Goal: Information Seeking & Learning: Check status

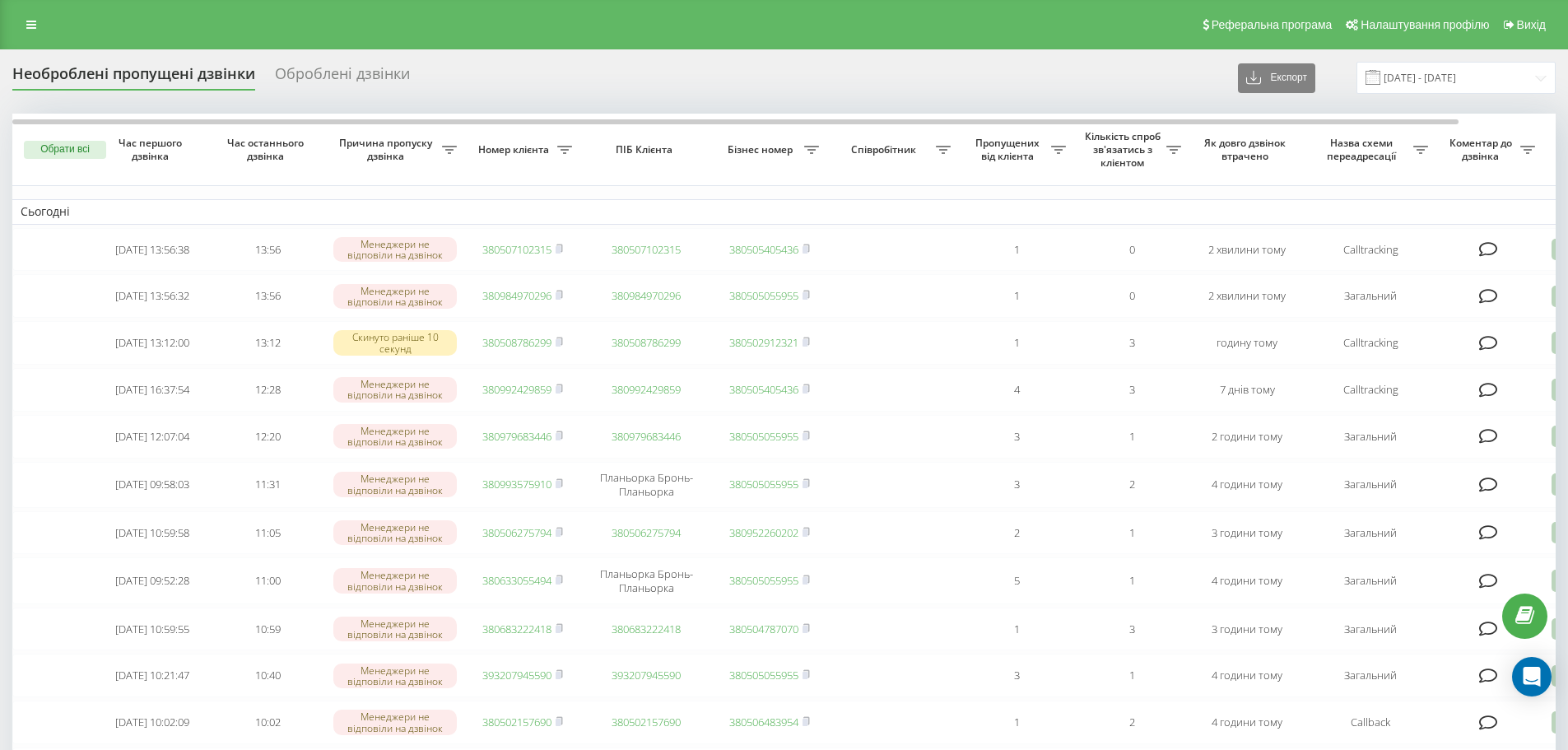
click at [48, 30] on div "Реферальна програма Налаштування профілю Вихід" at bounding box center [784, 25] width 1568 height 50
click at [37, 25] on link at bounding box center [31, 24] width 29 height 23
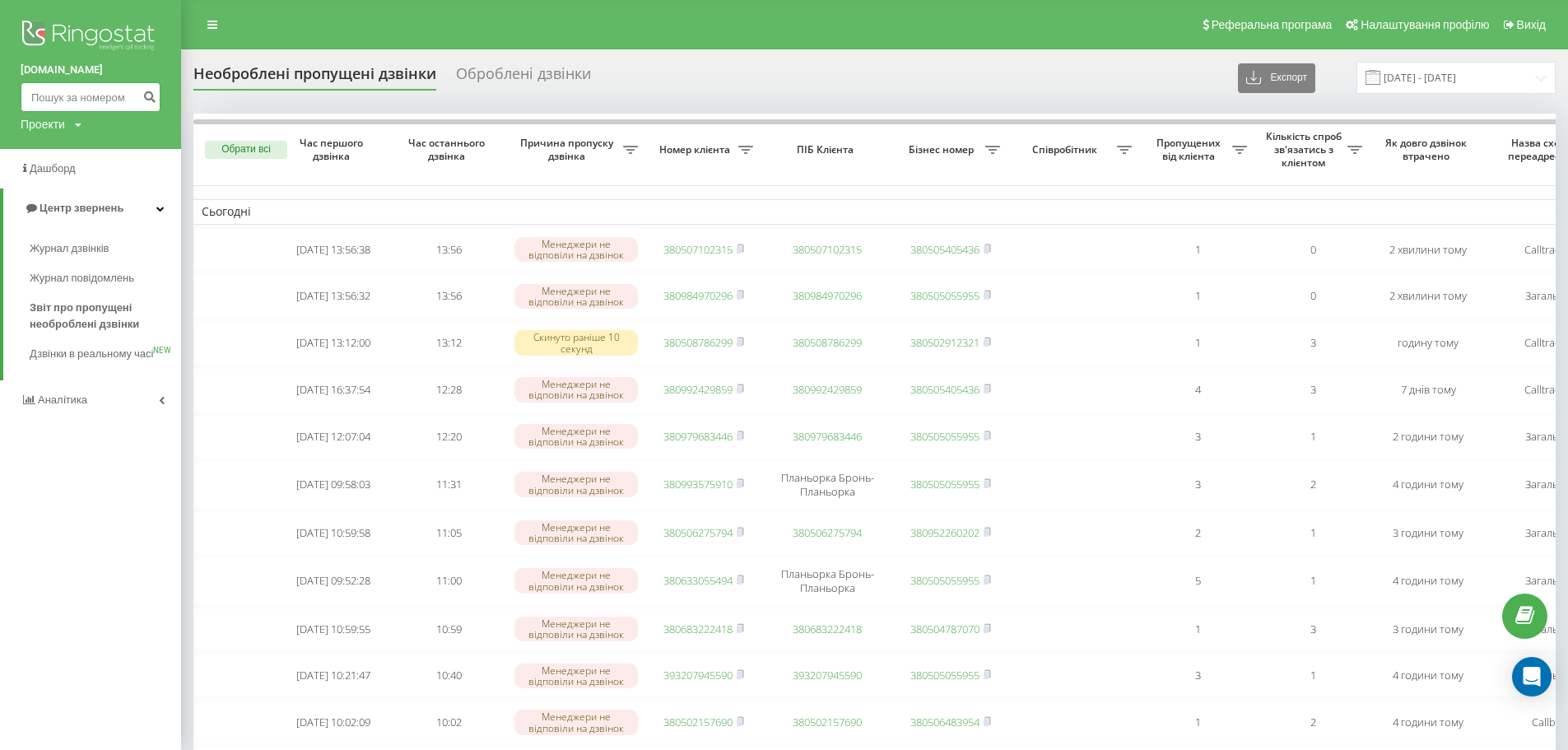
click at [69, 88] on input at bounding box center [90, 97] width 140 height 29
paste input "0509200900"
type input "0509200900"
click at [154, 95] on icon "submit" at bounding box center [149, 95] width 14 height 10
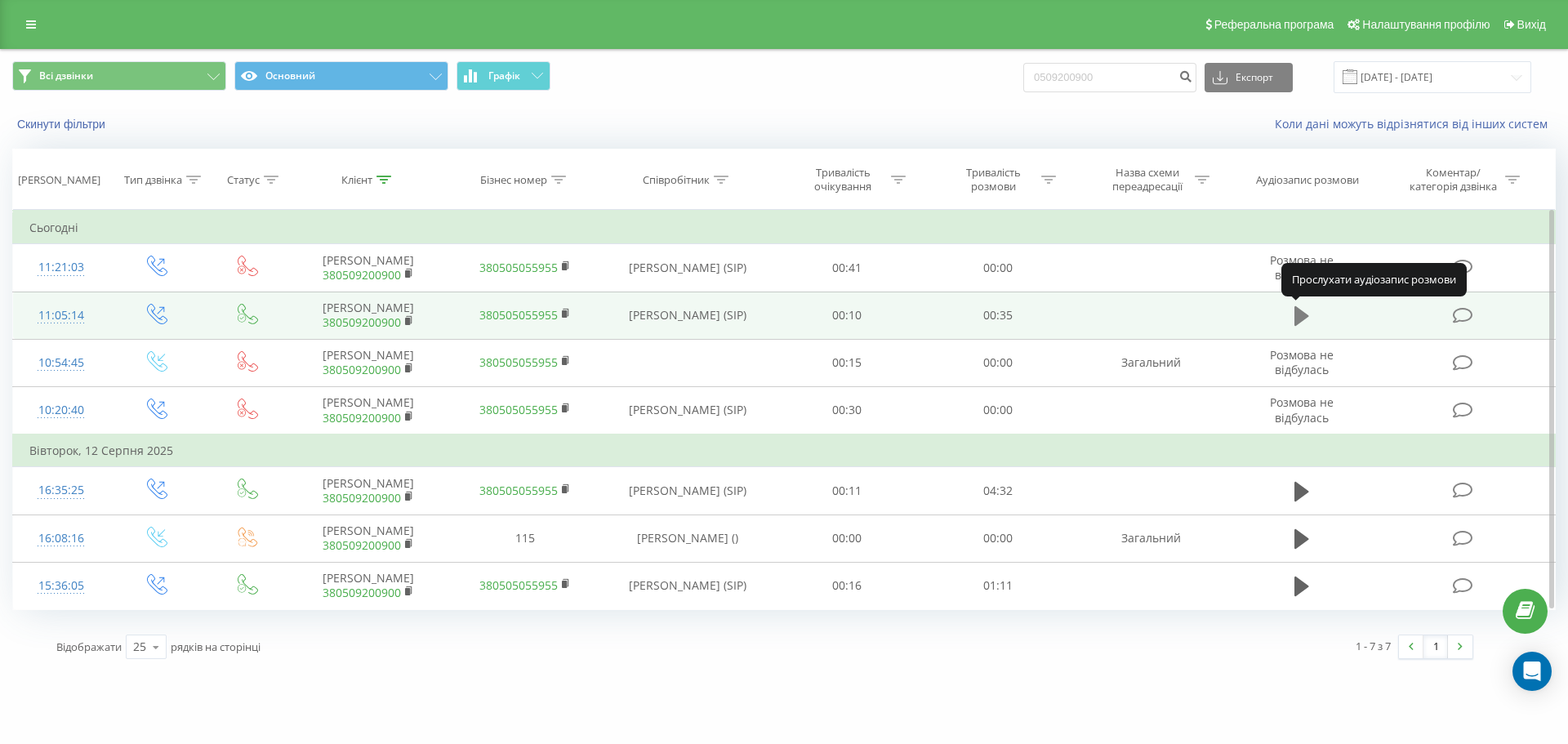
click at [1300, 319] on icon at bounding box center [1301, 316] width 15 height 20
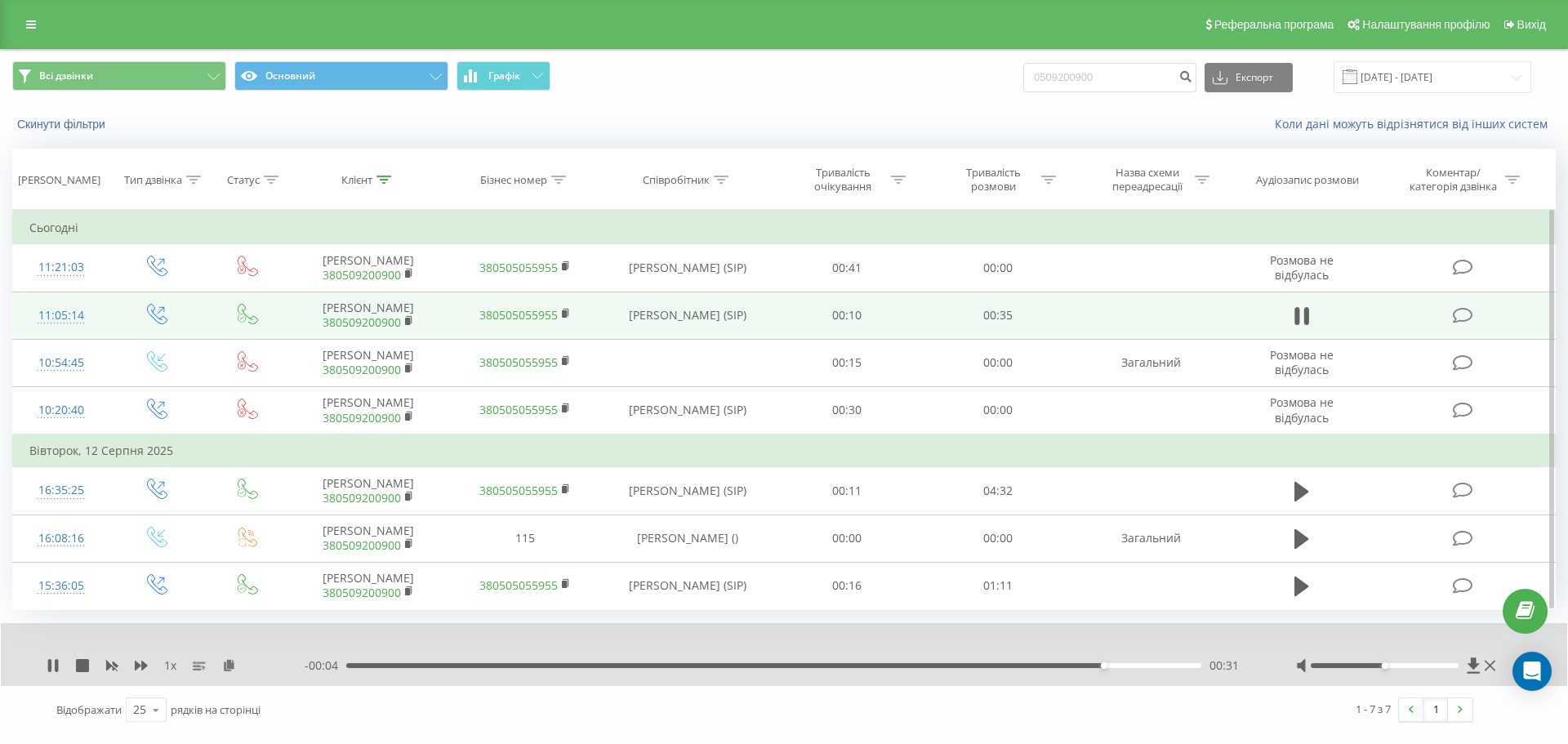
click at [809, 668] on div "- 00:04 00:31 00:31" at bounding box center [780, 666] width 950 height 16
click at [808, 666] on div "00:31" at bounding box center [773, 666] width 855 height 5
click at [351, 668] on div "- 00:10 00:24 00:24" at bounding box center [780, 666] width 950 height 16
drag, startPoint x: 356, startPoint y: 666, endPoint x: 366, endPoint y: 663, distance: 10.4
click at [357, 665] on div "00:25" at bounding box center [773, 666] width 855 height 5
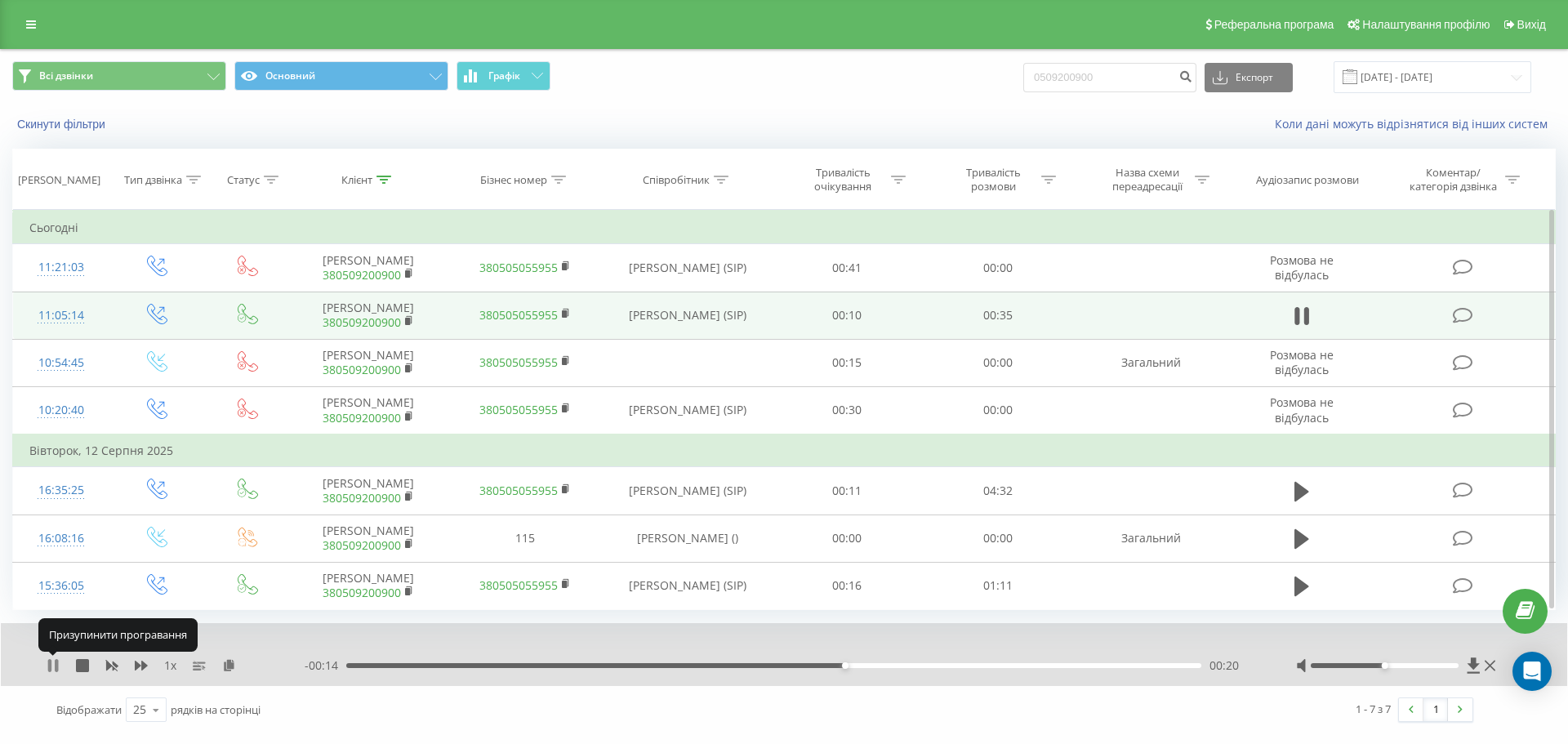
click at [56, 664] on icon at bounding box center [56, 666] width 4 height 13
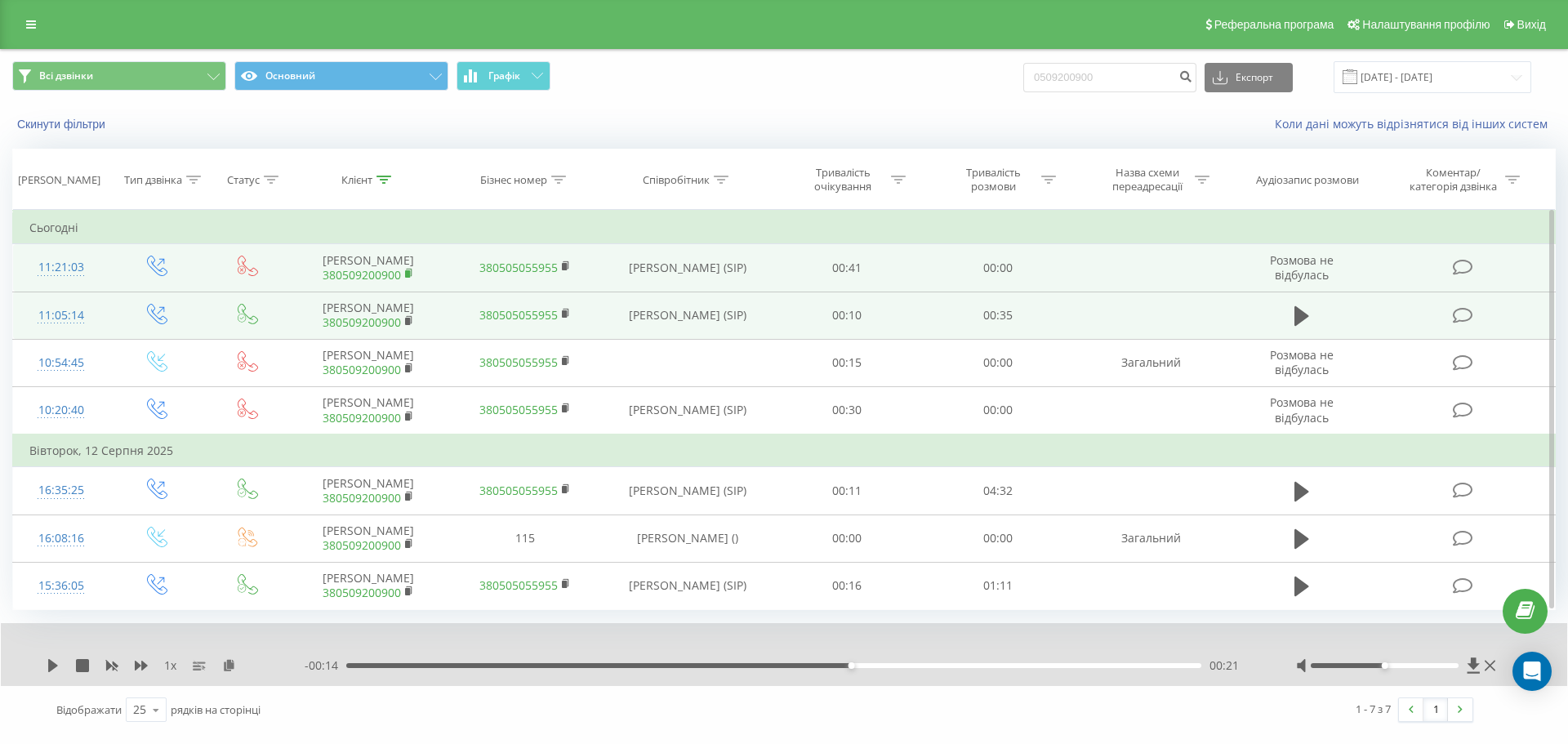
click at [408, 275] on rect at bounding box center [407, 274] width 5 height 7
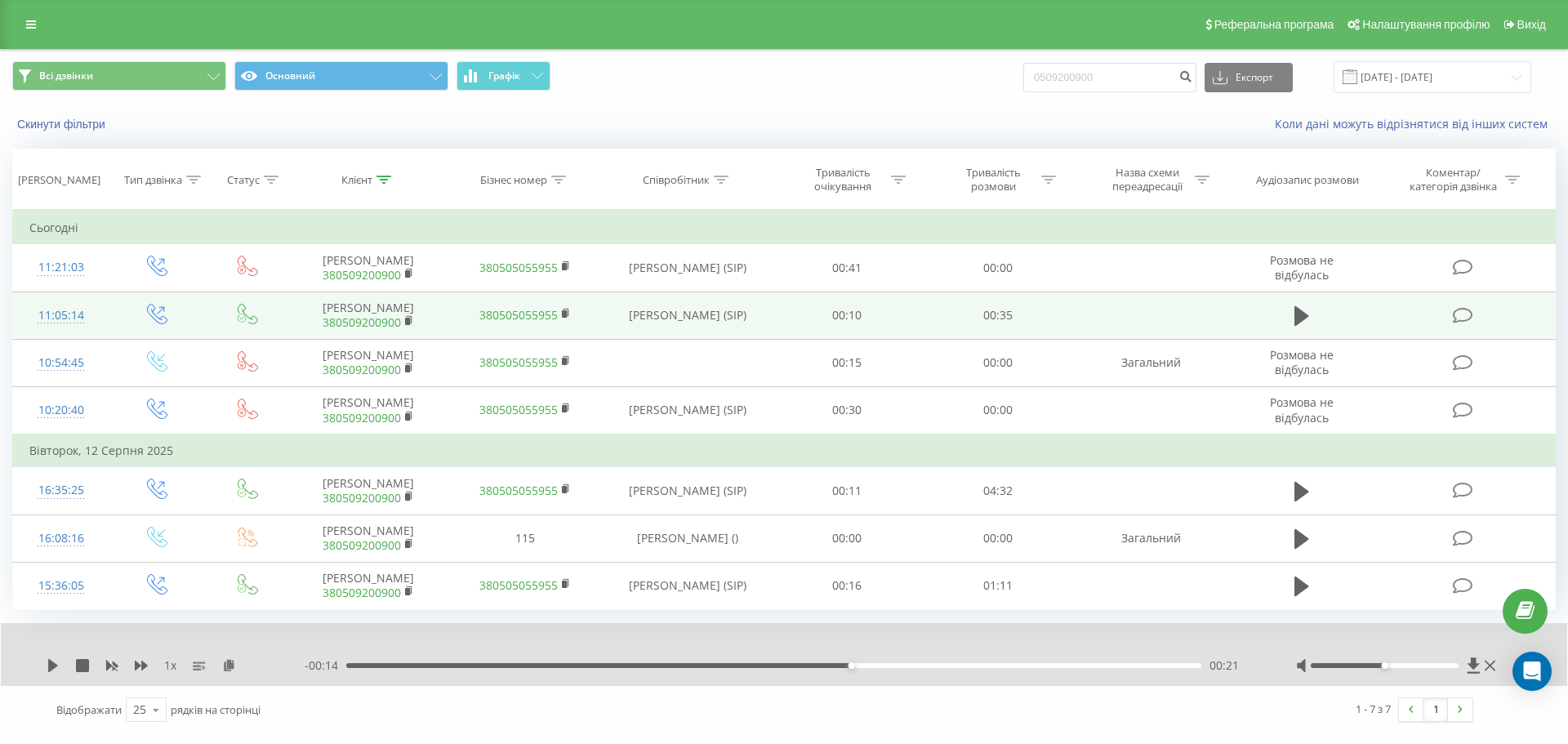
click at [46, 26] on div "Реферальна програма Налаштування профілю Вихід" at bounding box center [784, 25] width 1568 height 49
click at [30, 22] on icon at bounding box center [31, 25] width 10 height 12
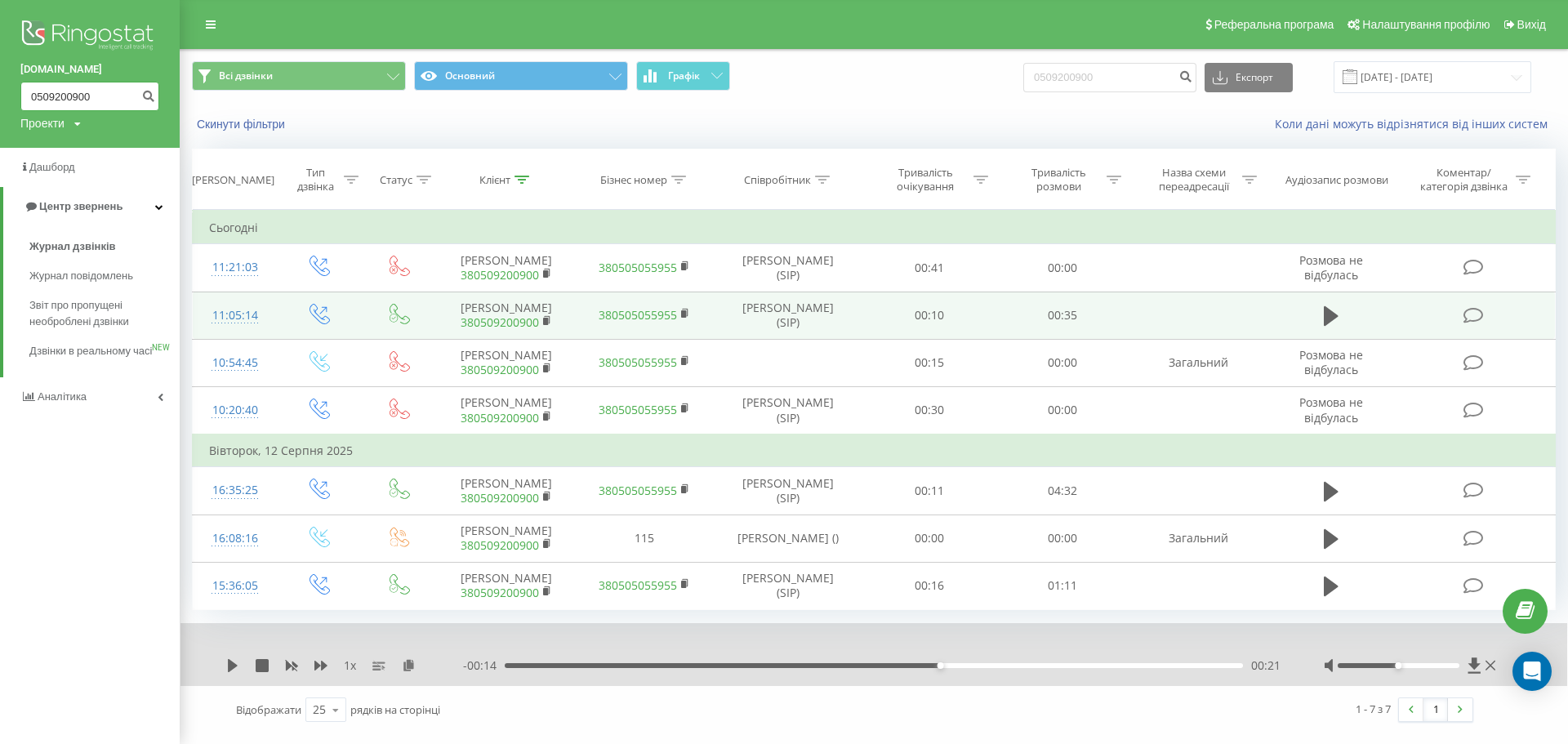
click at [99, 103] on input "0509200900" at bounding box center [89, 97] width 139 height 29
type input "0"
paste input "0668410412"
type input "0668410412"
click at [152, 98] on icon "submit" at bounding box center [147, 94] width 14 height 10
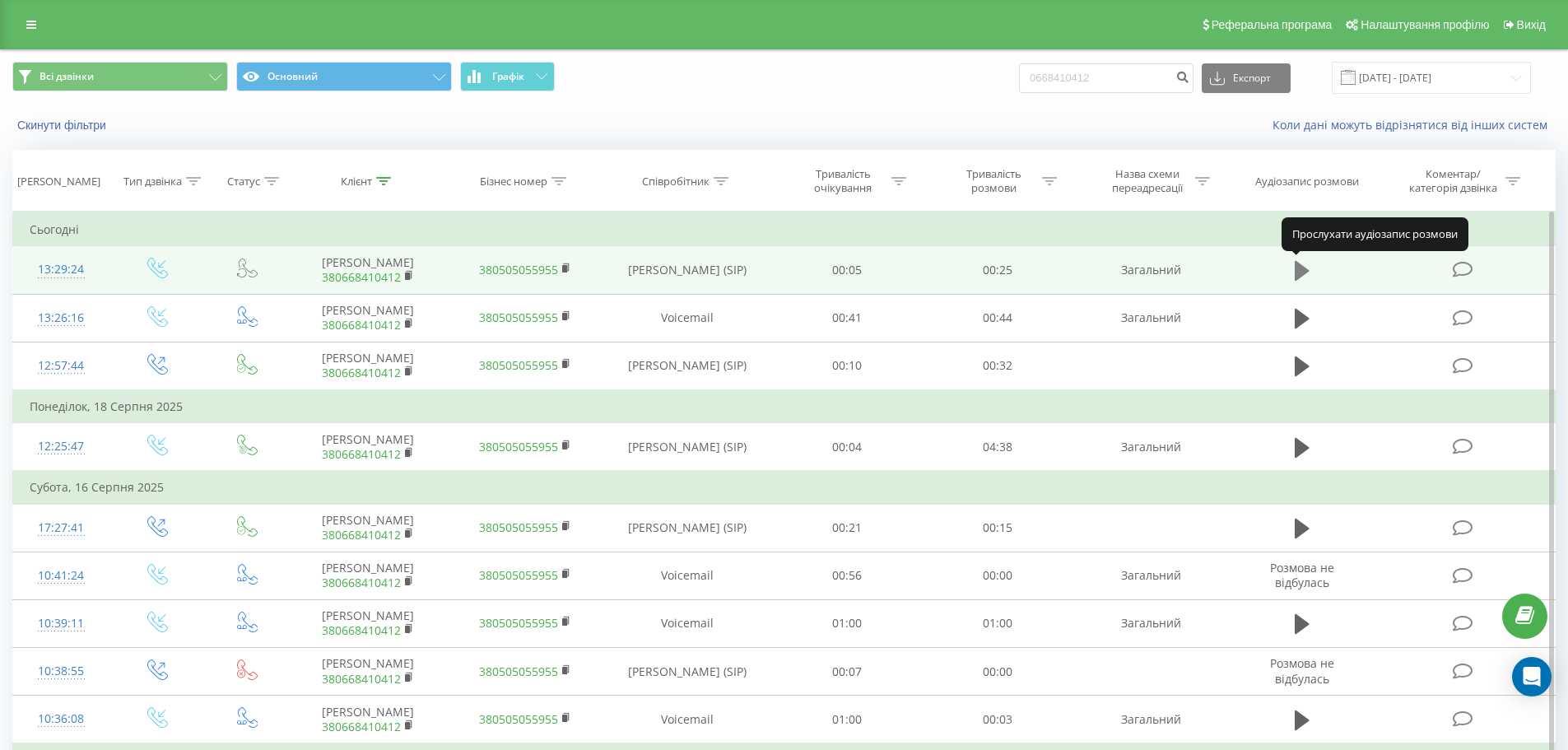
click at [1306, 265] on icon at bounding box center [1302, 271] width 15 height 23
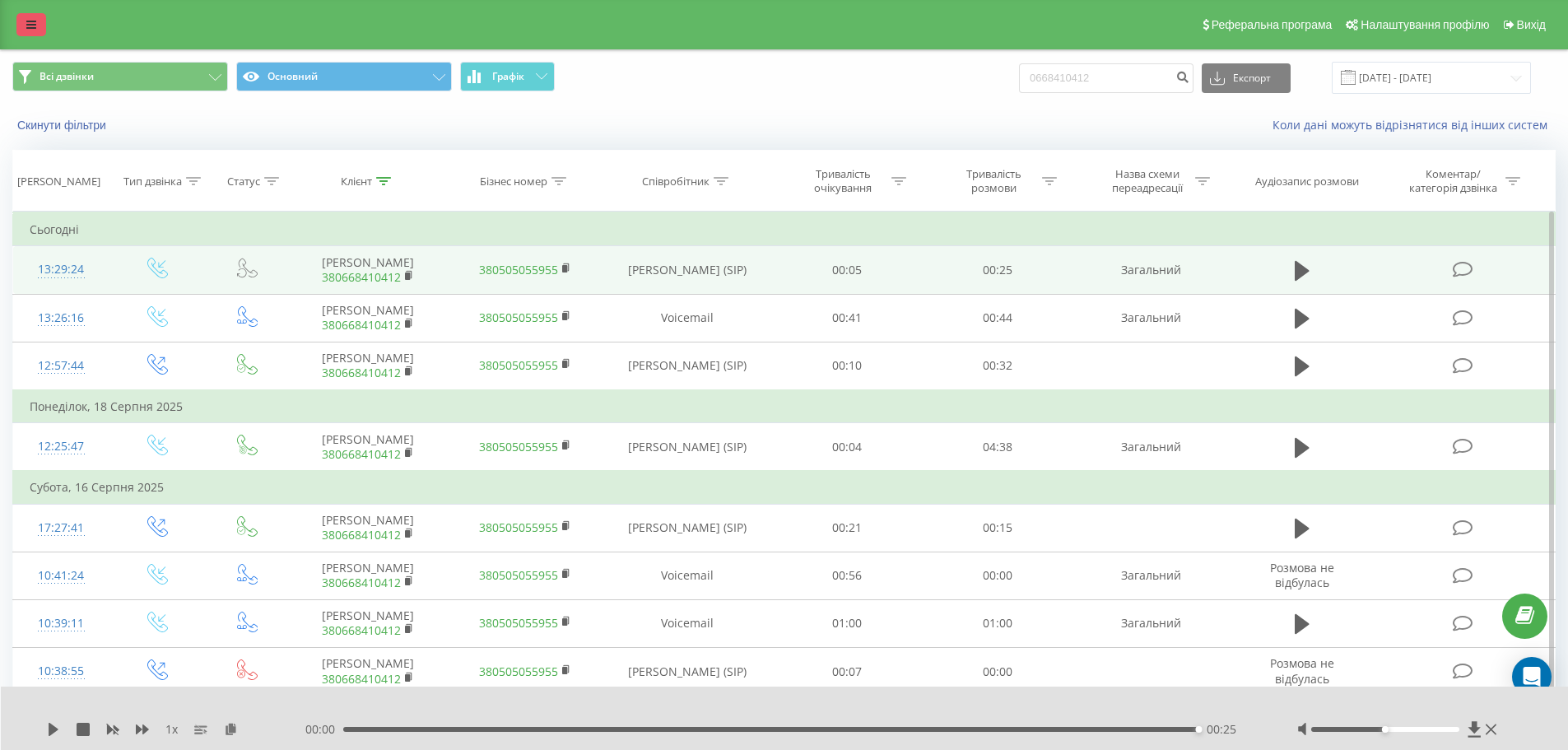
click at [36, 22] on link at bounding box center [31, 24] width 29 height 23
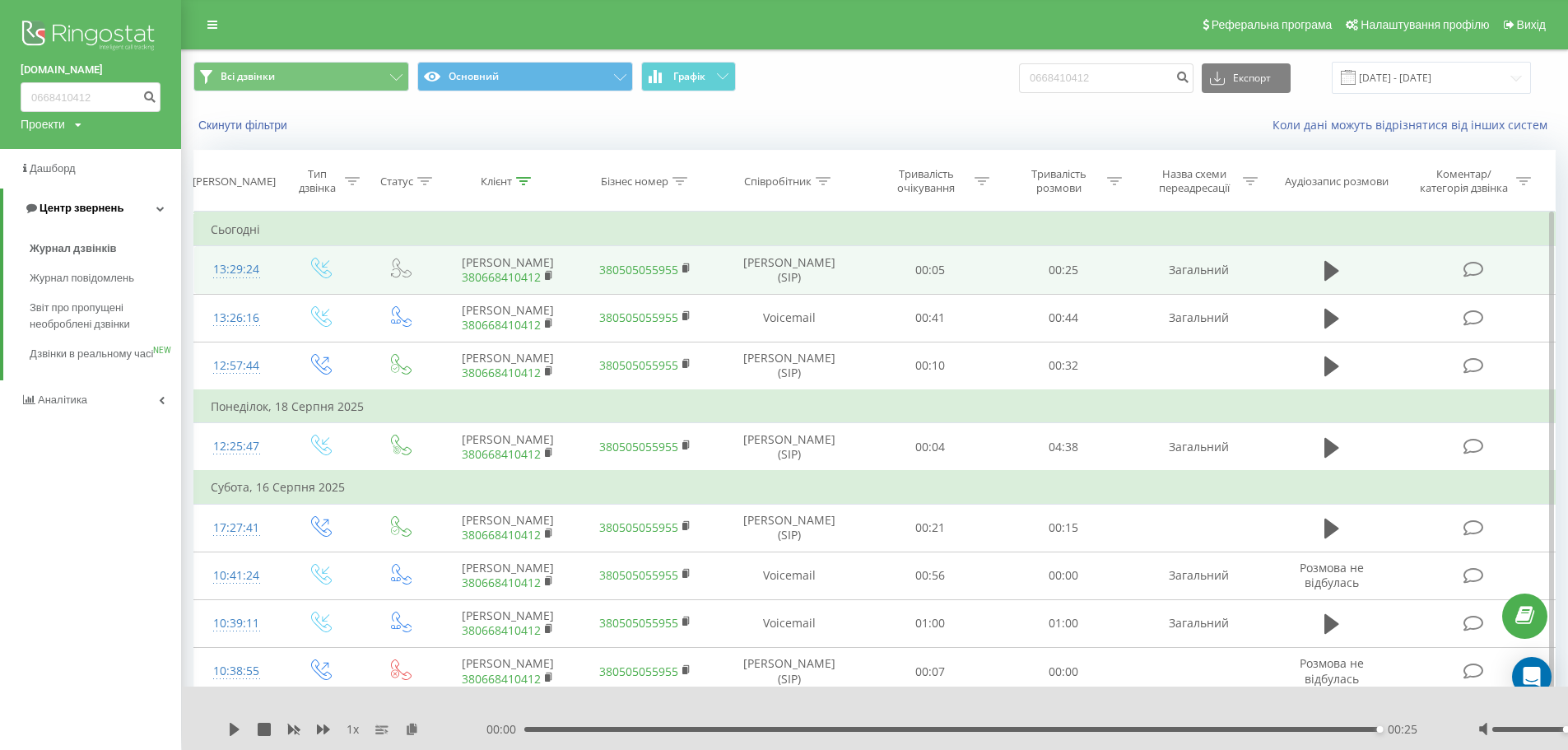
drag, startPoint x: 68, startPoint y: 319, endPoint x: 162, endPoint y: 192, distance: 158.0
click at [68, 319] on span "Звіт про пропущені необроблені дзвінки" at bounding box center [101, 317] width 143 height 33
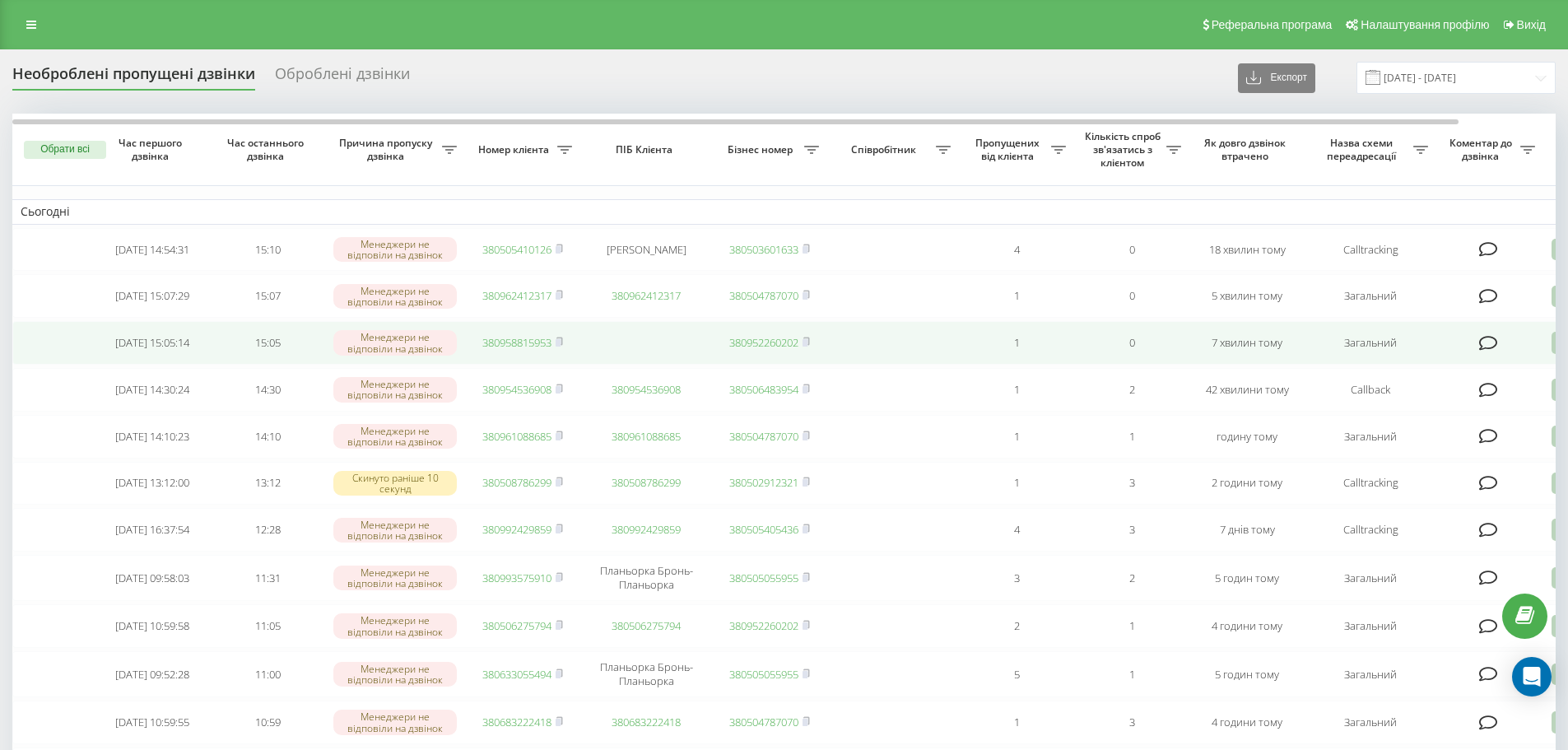
click at [527, 341] on td "380958815953" at bounding box center [523, 343] width 116 height 44
click at [527, 350] on link "380958815953" at bounding box center [517, 342] width 69 height 15
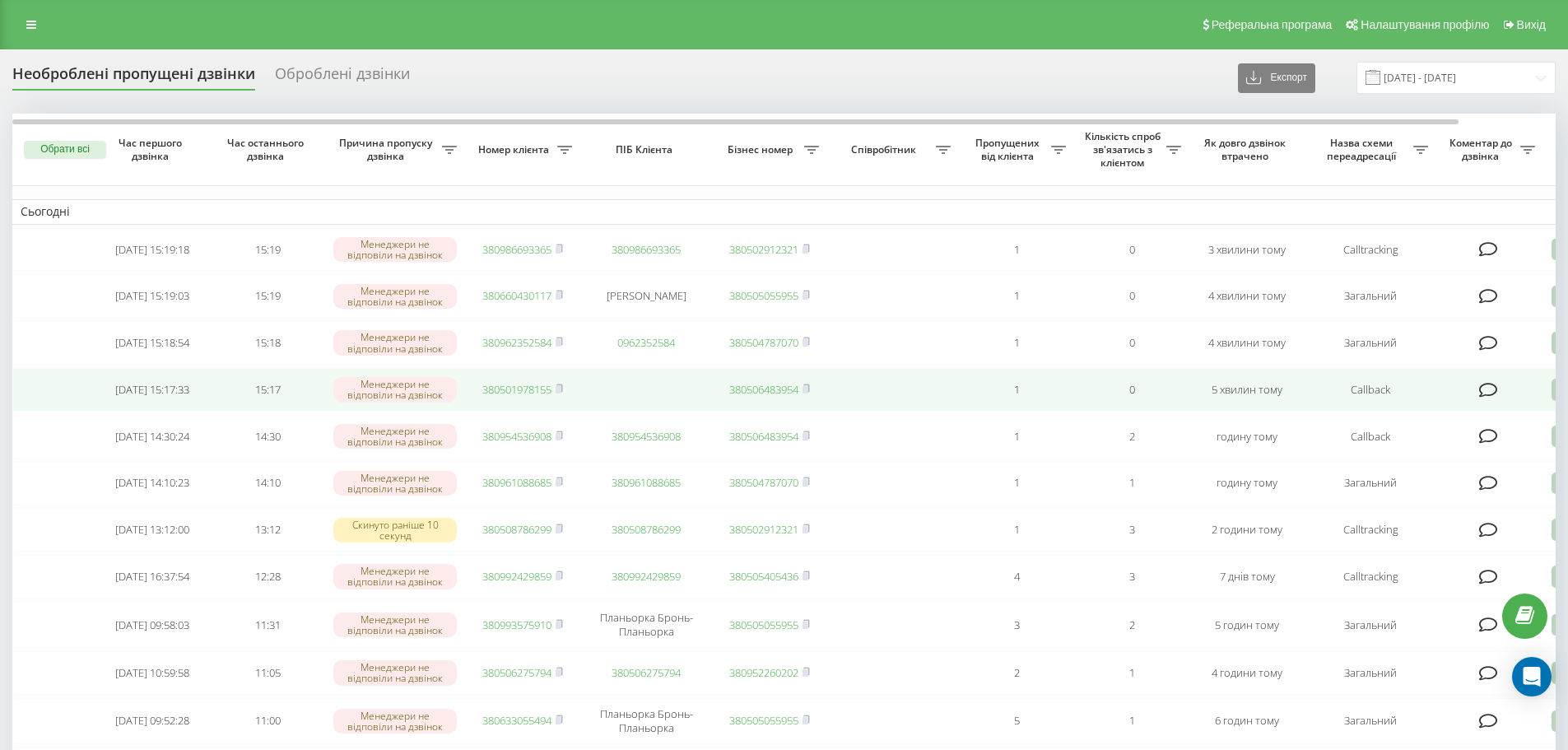
click at [508, 387] on td "380501978155" at bounding box center [523, 390] width 116 height 44
click at [500, 397] on link "380501978155" at bounding box center [517, 389] width 69 height 15
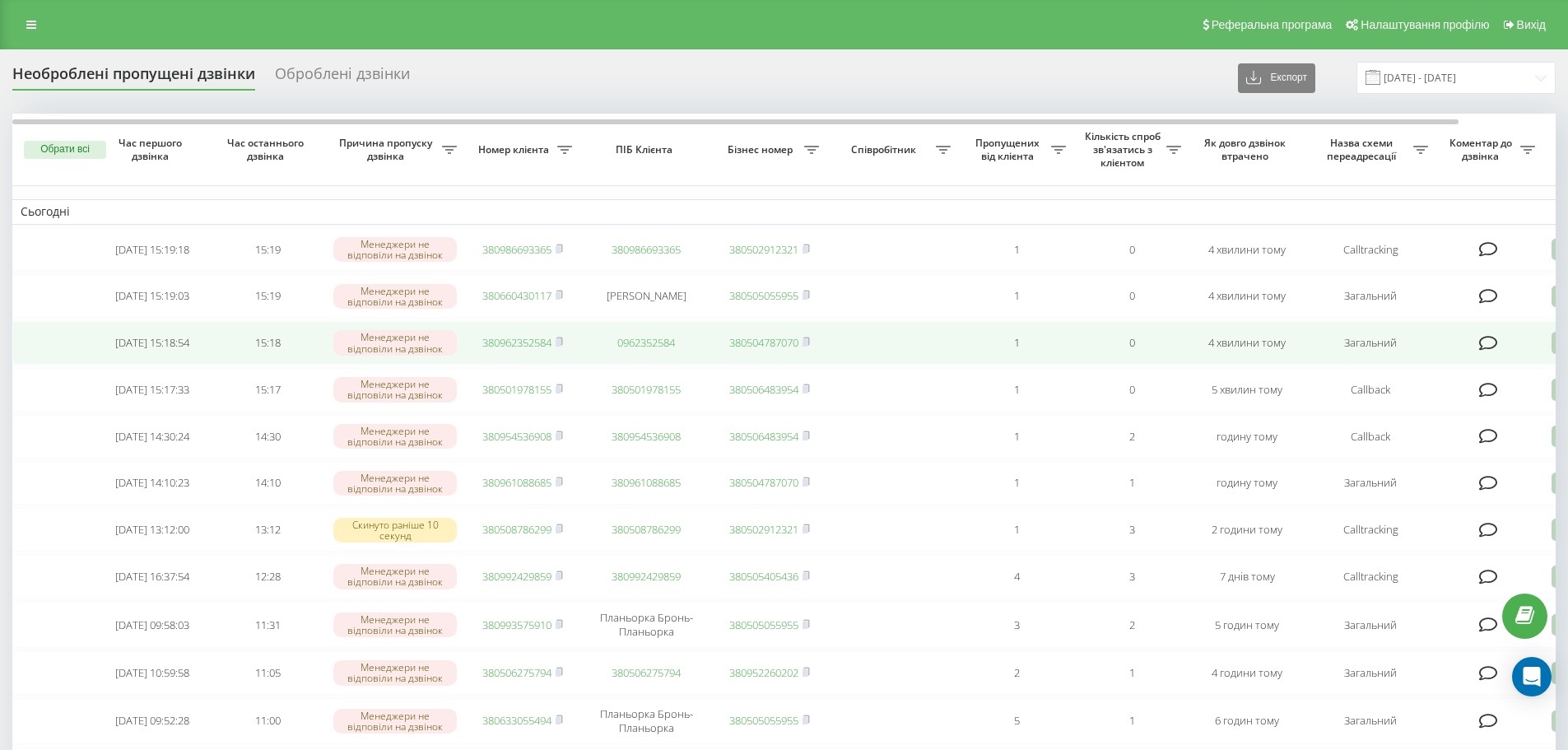
click at [495, 350] on link "380962352584" at bounding box center [517, 342] width 69 height 15
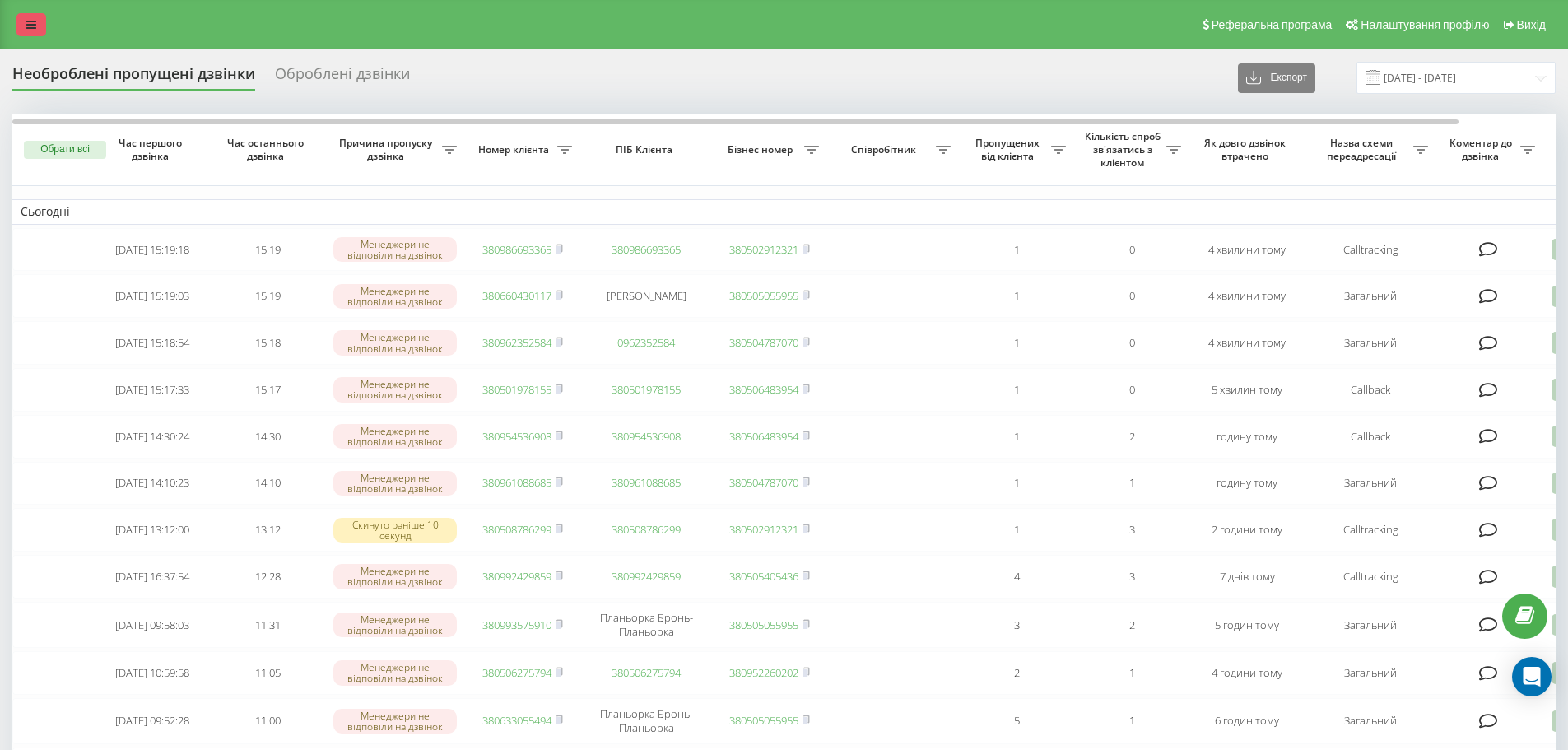
click at [32, 26] on icon at bounding box center [31, 25] width 10 height 12
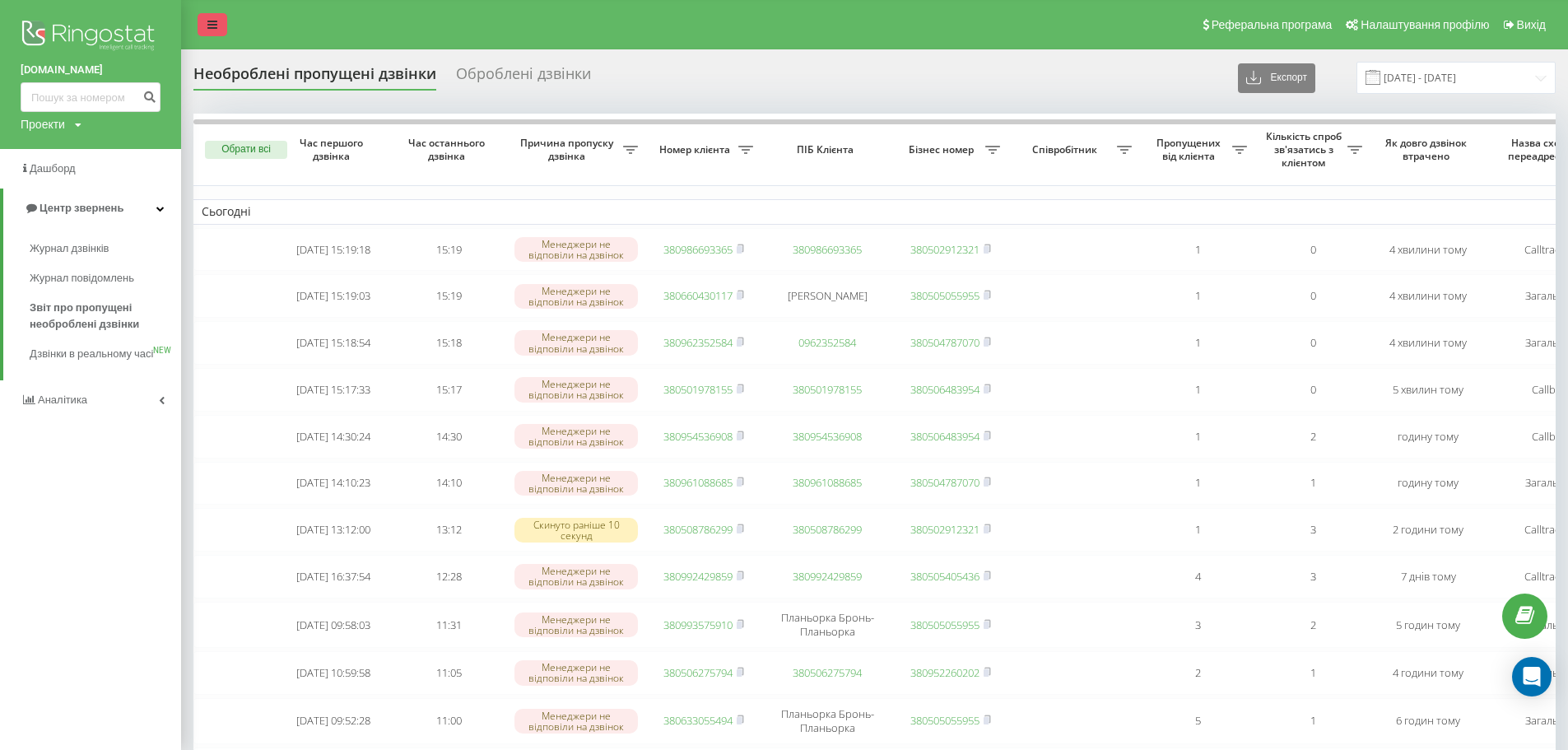
click at [212, 26] on icon at bounding box center [212, 25] width 10 height 12
